Goal: Information Seeking & Learning: Compare options

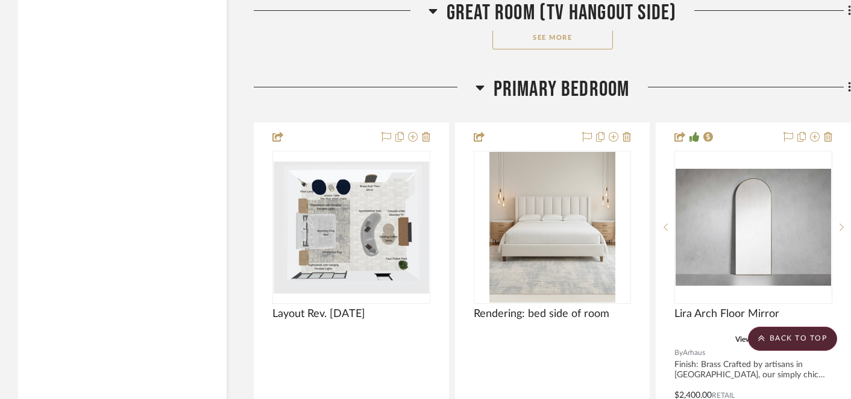
scroll to position [5332, 0]
click at [551, 40] on button "See More" at bounding box center [552, 38] width 121 height 24
click at [556, 34] on button "See Less" at bounding box center [552, 38] width 121 height 24
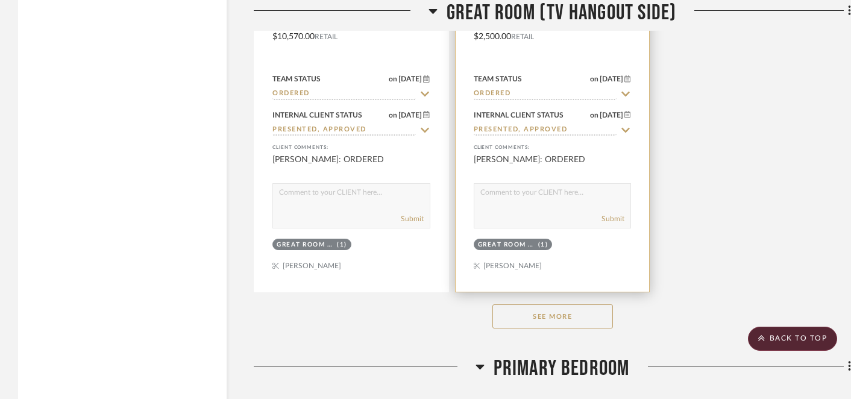
scroll to position [5071, 0]
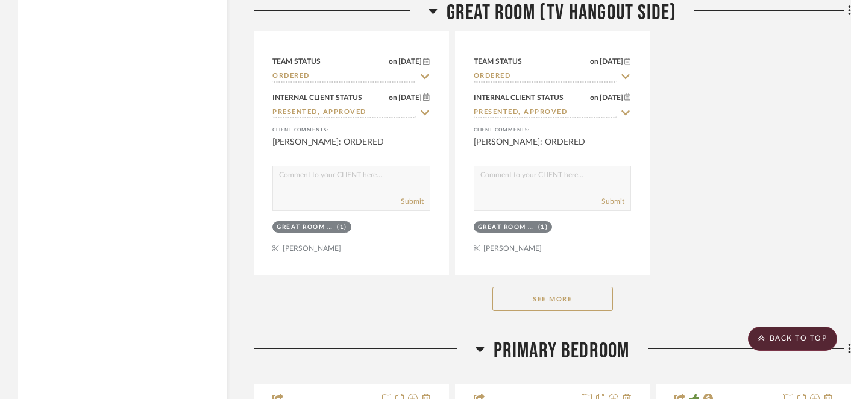
click at [555, 295] on button "See More" at bounding box center [552, 299] width 121 height 24
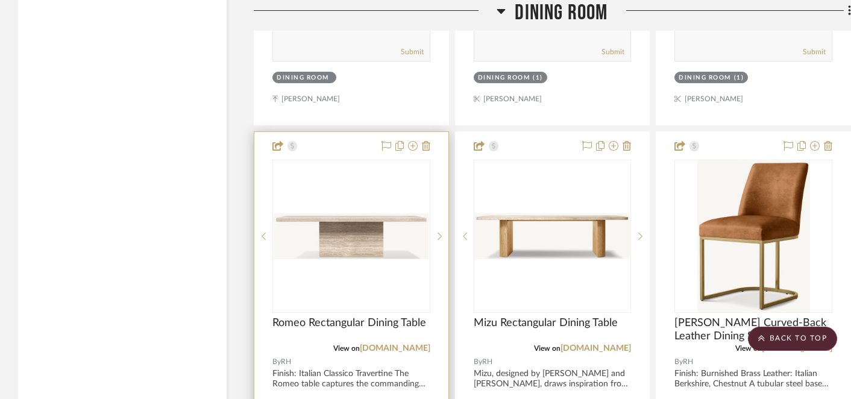
scroll to position [12743, 0]
click at [369, 213] on img "0" at bounding box center [351, 236] width 155 height 46
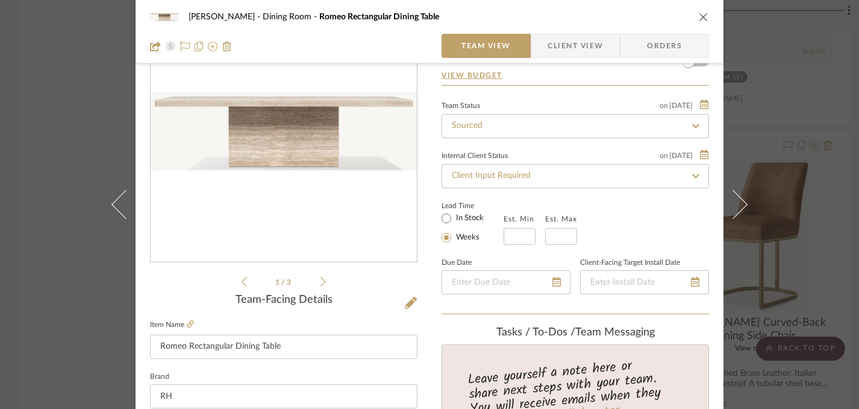
scroll to position [95, 0]
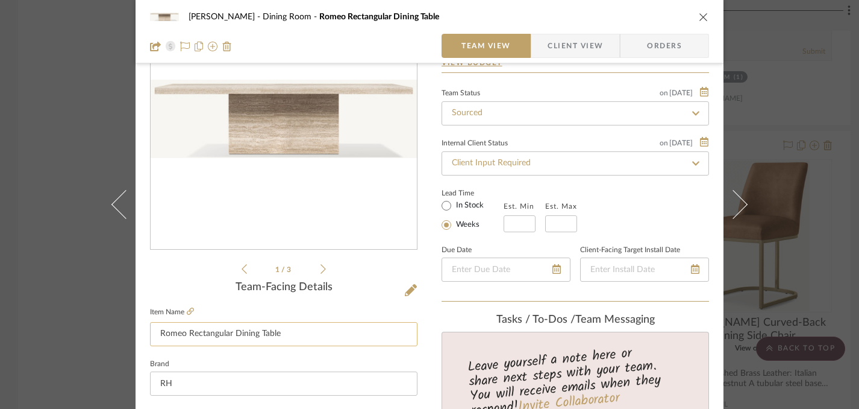
drag, startPoint x: 157, startPoint y: 334, endPoint x: 280, endPoint y: 337, distance: 122.9
click at [280, 337] on input "Romeo Rectangular Dining Table" at bounding box center [284, 334] width 268 height 24
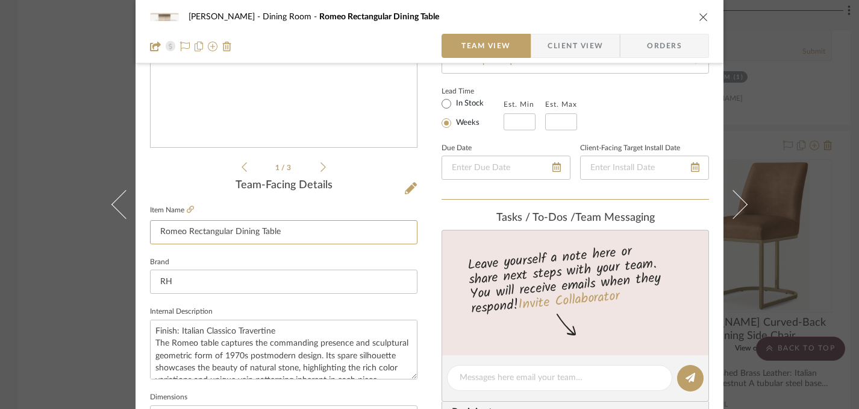
scroll to position [252, 0]
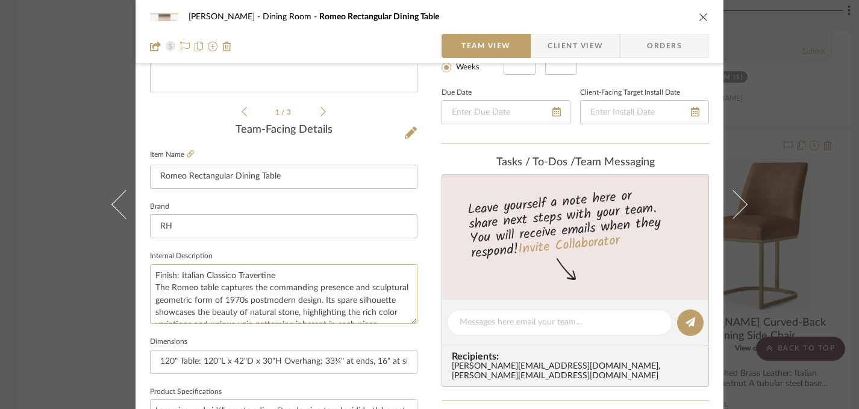
click at [151, 271] on textarea "Finish: Italian Classico Travertine The Romeo table captures the commanding pre…" at bounding box center [284, 294] width 268 height 60
drag, startPoint x: 151, startPoint y: 269, endPoint x: 290, endPoint y: 277, distance: 139.4
click at [290, 277] on textarea "Finish: Italian Classico Travertine The Romeo table captures the commanding pre…" at bounding box center [284, 294] width 268 height 60
click at [700, 19] on icon "close" at bounding box center [704, 17] width 10 height 10
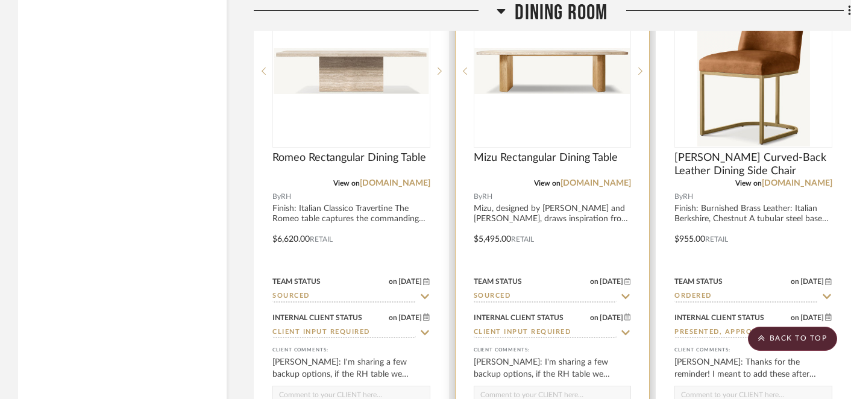
scroll to position [12903, 0]
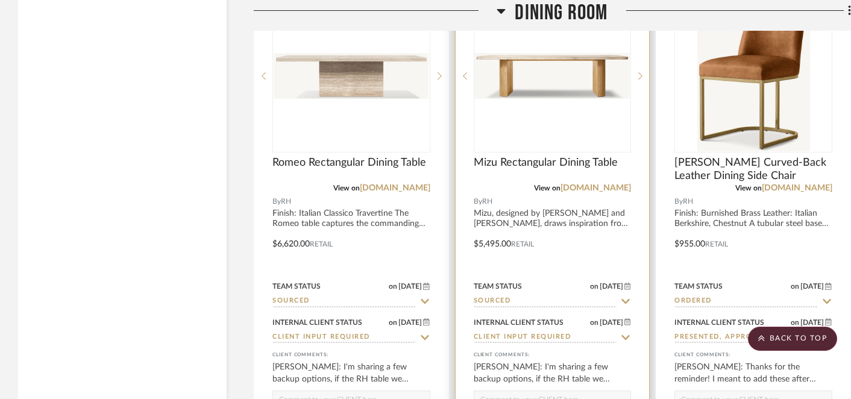
click at [587, 90] on div "0" at bounding box center [552, 76] width 157 height 152
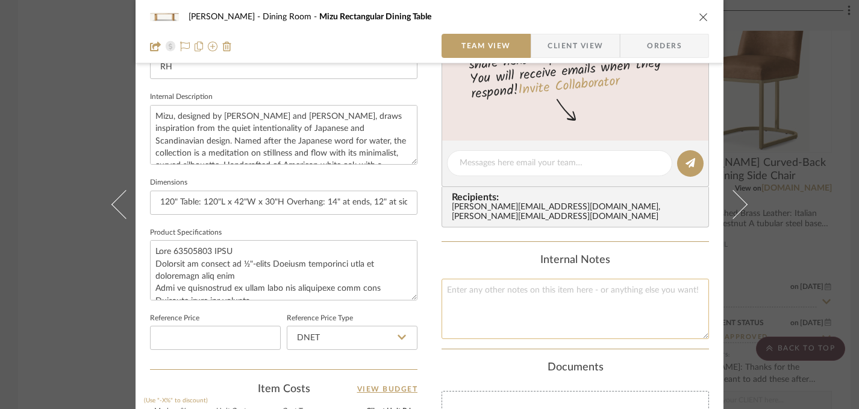
scroll to position [413, 0]
click at [700, 15] on icon "close" at bounding box center [704, 17] width 10 height 10
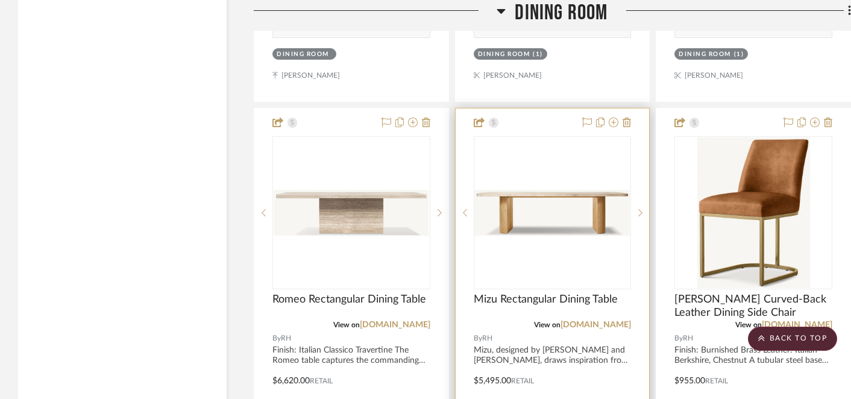
scroll to position [12772, 0]
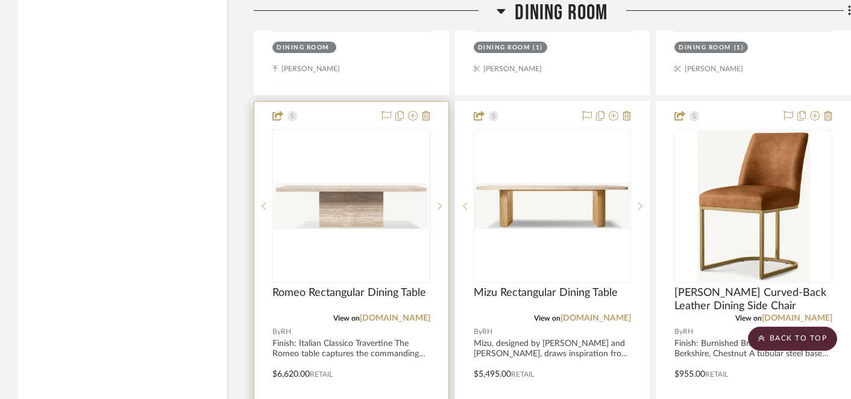
click at [362, 206] on img "0" at bounding box center [351, 206] width 155 height 46
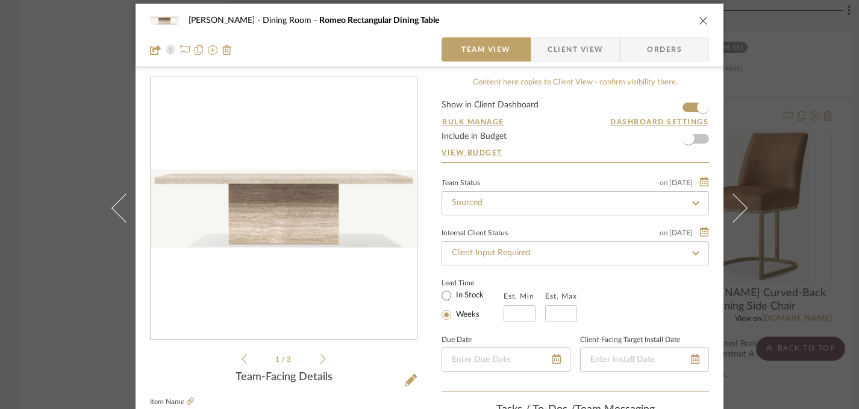
scroll to position [0, 0]
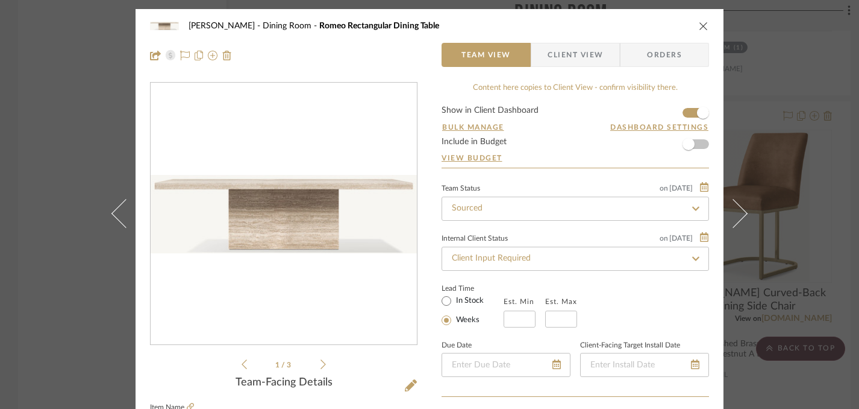
click at [700, 28] on icon "close" at bounding box center [704, 26] width 10 height 10
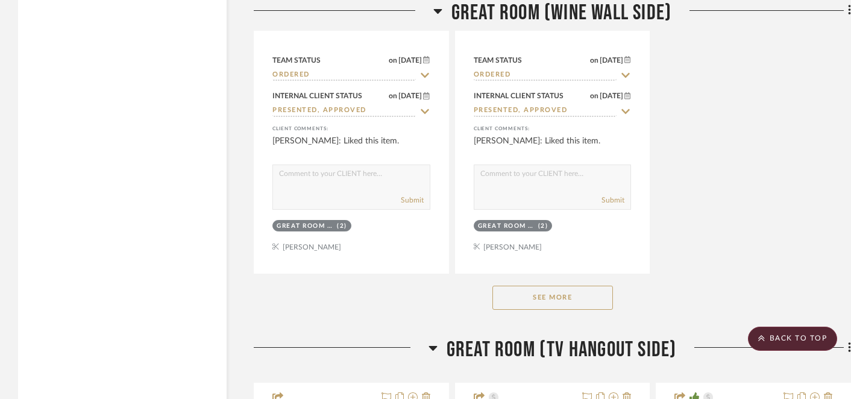
scroll to position [3421, 0]
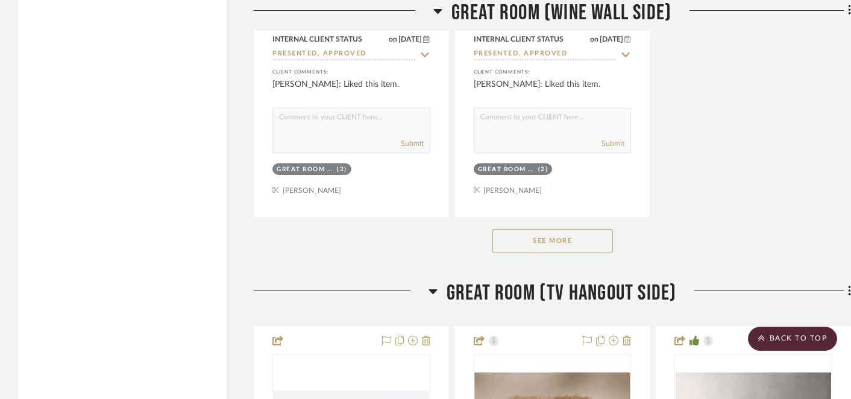
click at [581, 237] on button "See More" at bounding box center [552, 241] width 121 height 24
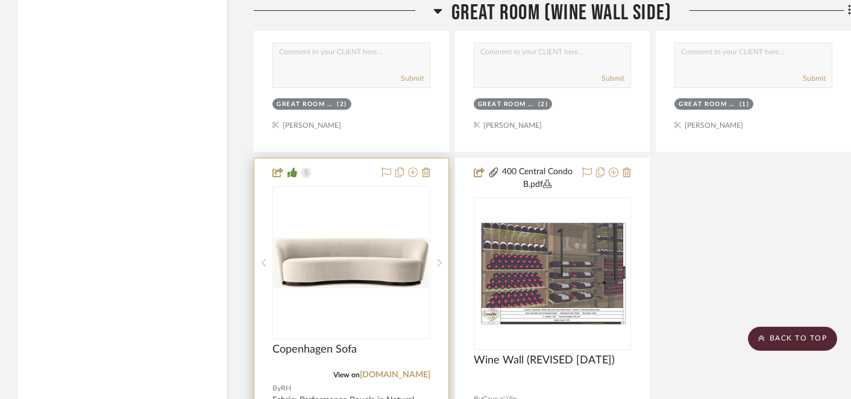
scroll to position [3540, 0]
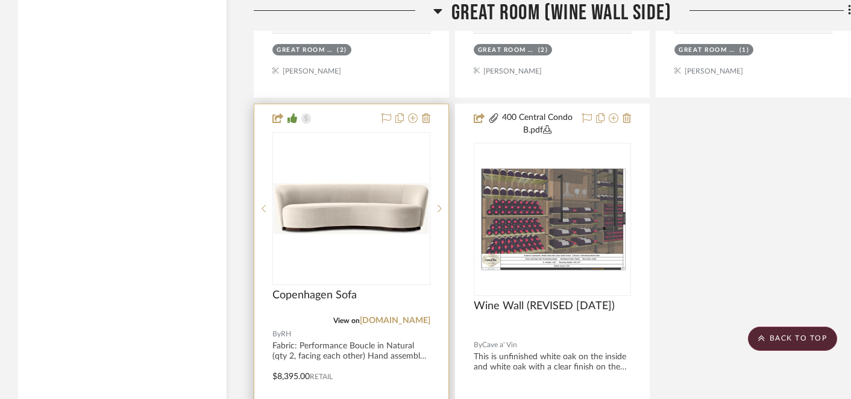
click at [359, 230] on div "0" at bounding box center [351, 209] width 157 height 152
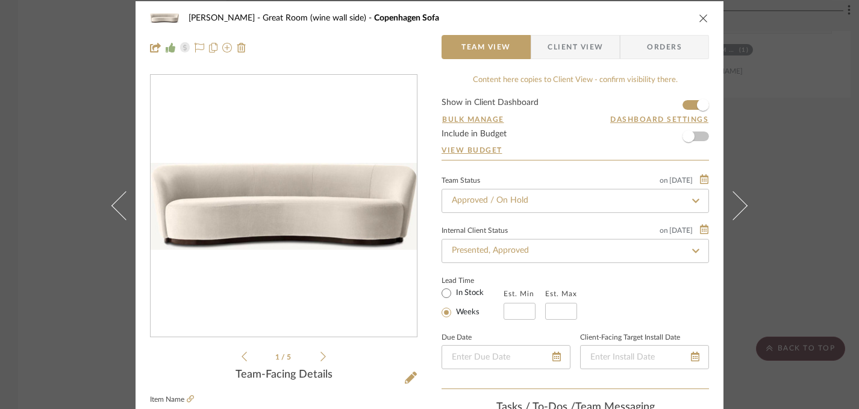
scroll to position [0, 0]
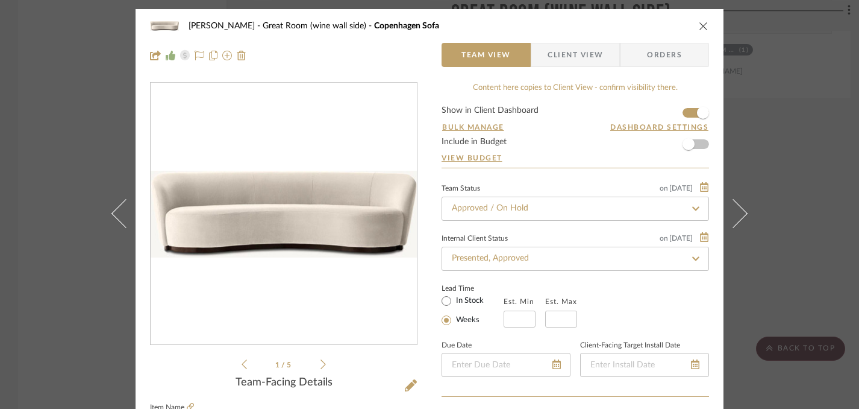
click at [701, 31] on button "close" at bounding box center [703, 25] width 11 height 11
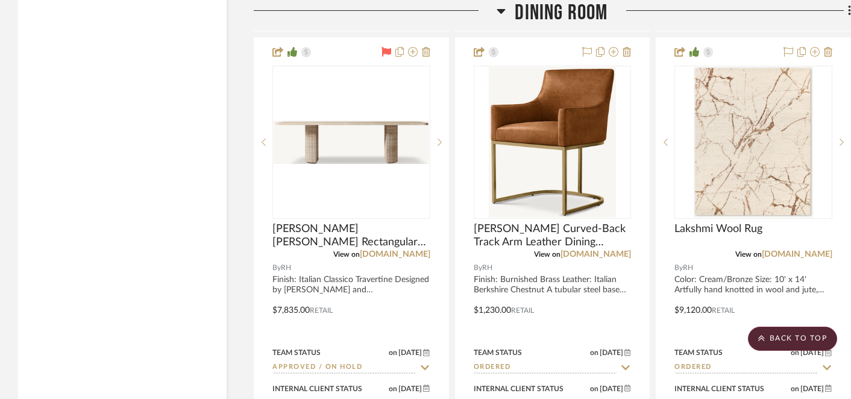
scroll to position [13913, 0]
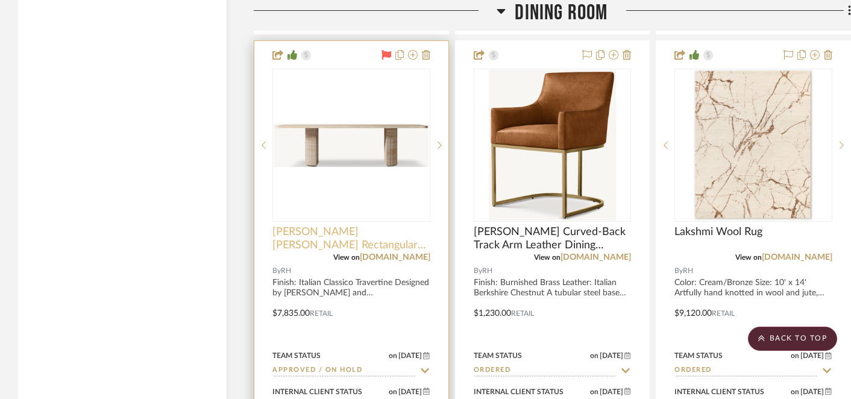
click at [330, 225] on span "[PERSON_NAME] [PERSON_NAME] Rectangular Dining Table" at bounding box center [351, 238] width 158 height 27
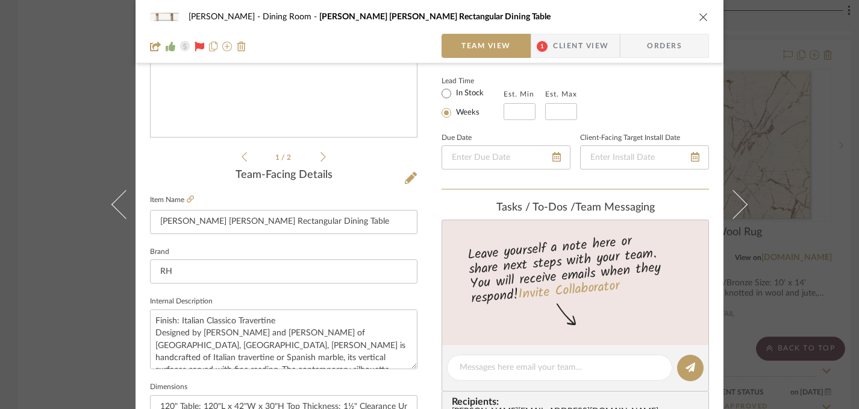
scroll to position [227, 0]
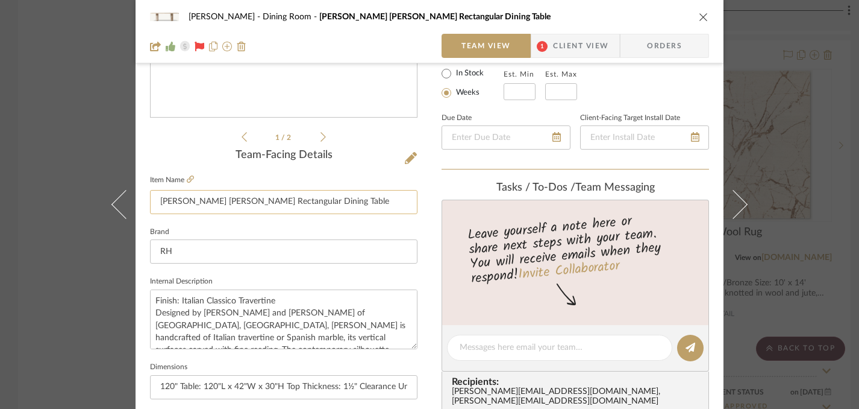
drag, startPoint x: 156, startPoint y: 201, endPoint x: 232, endPoint y: 203, distance: 76.0
click at [232, 203] on input "[PERSON_NAME] [PERSON_NAME] Rectangular Dining Table" at bounding box center [284, 202] width 268 height 24
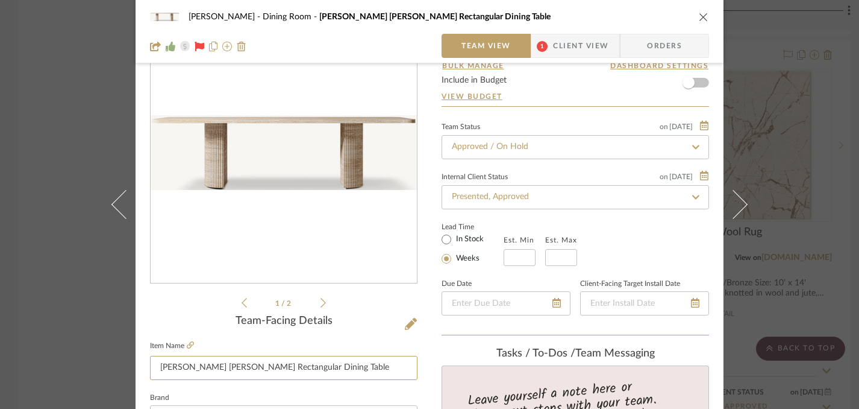
scroll to position [0, 0]
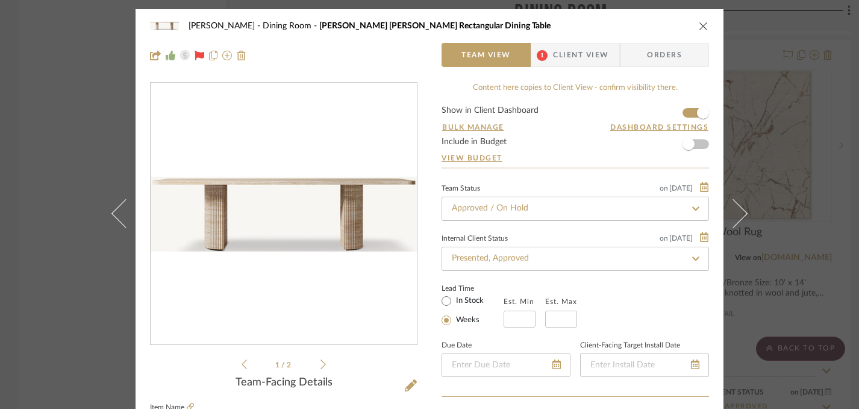
click at [701, 25] on icon "close" at bounding box center [704, 26] width 10 height 10
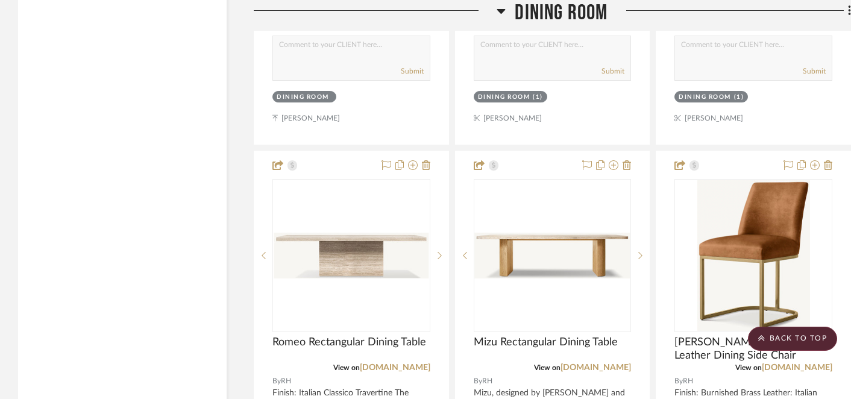
scroll to position [13269, 0]
